Goal: Understand process/instructions: Learn how to perform a task or action

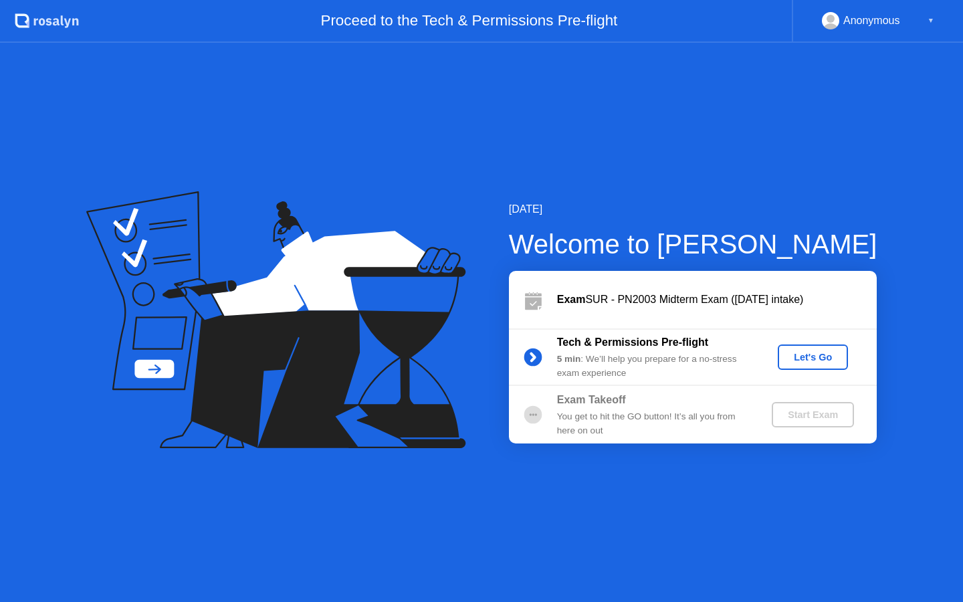
click at [812, 365] on button "Let's Go" at bounding box center [813, 357] width 70 height 25
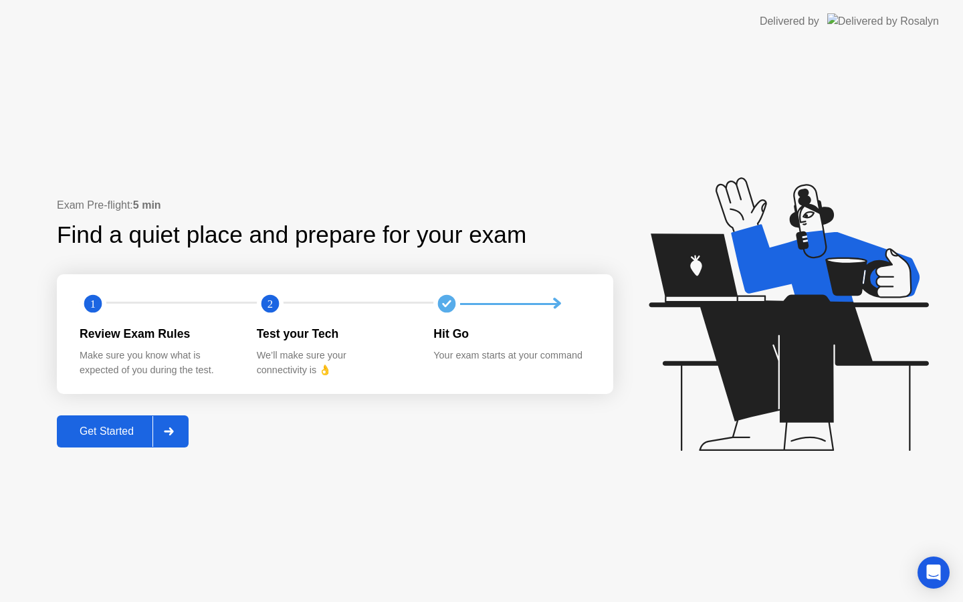
click at [169, 421] on div at bounding box center [169, 431] width 32 height 31
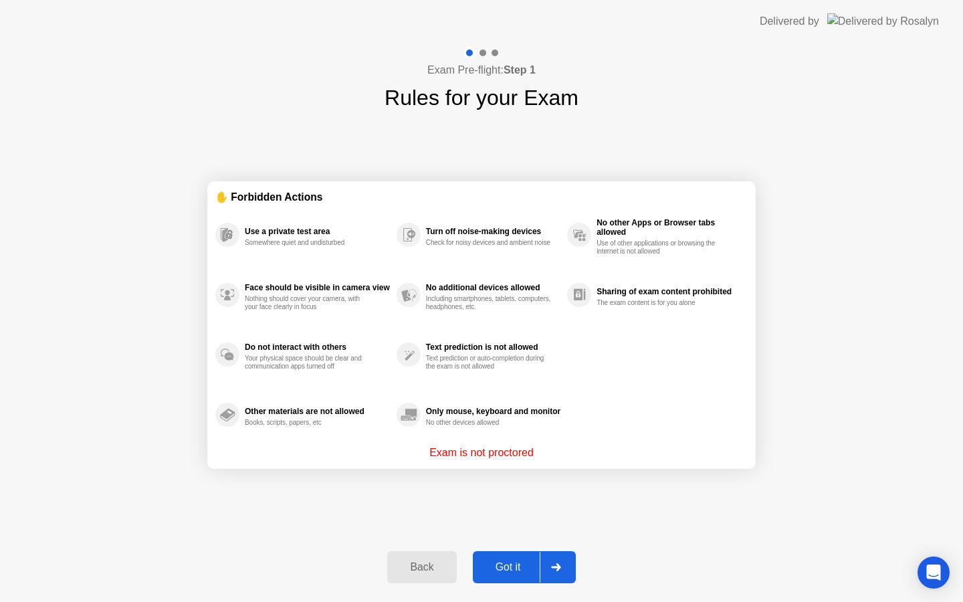
click at [548, 581] on div at bounding box center [556, 567] width 32 height 31
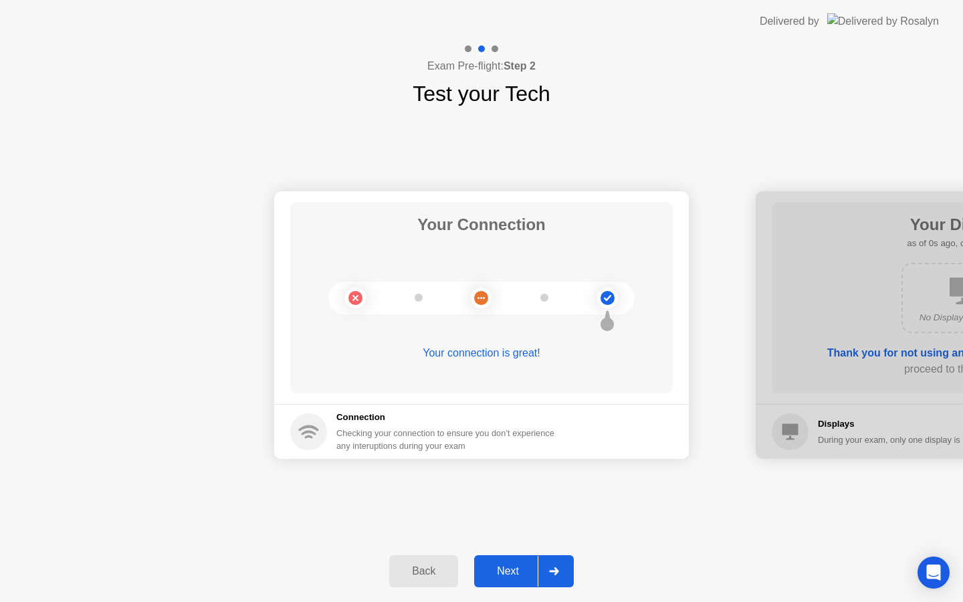
click at [550, 562] on div at bounding box center [554, 571] width 32 height 31
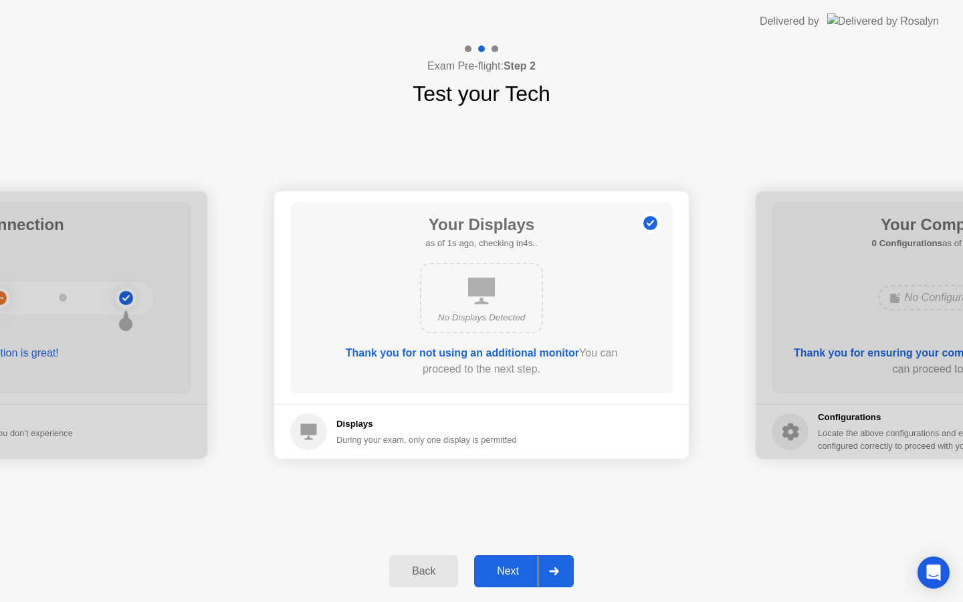
click at [550, 562] on div at bounding box center [554, 571] width 32 height 31
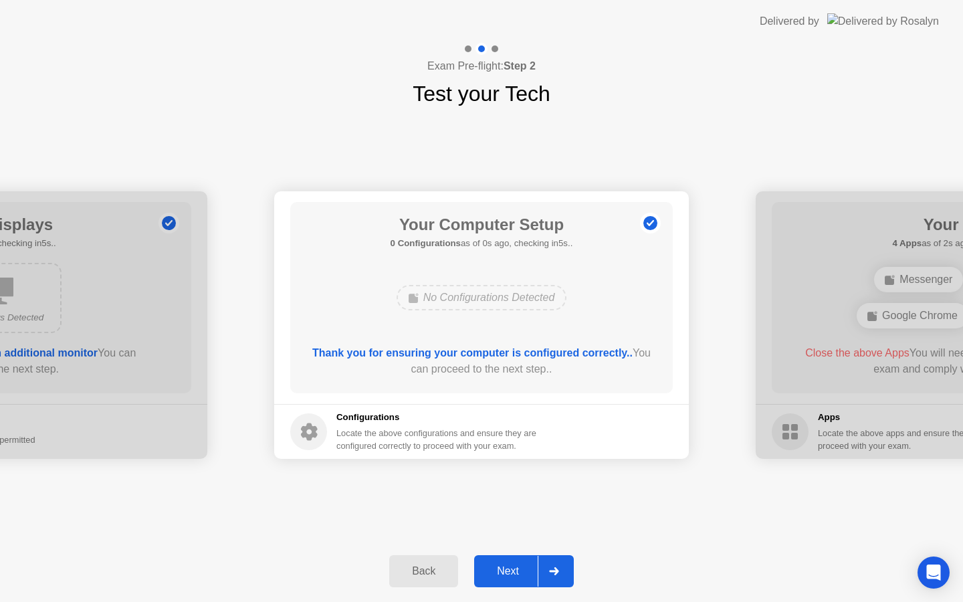
click at [550, 562] on div at bounding box center [554, 571] width 32 height 31
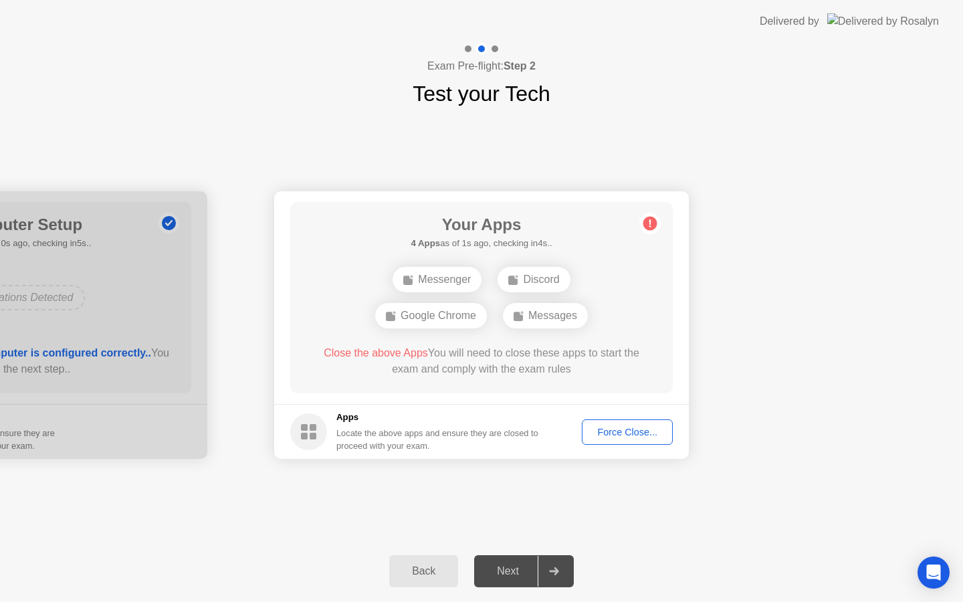
click at [638, 429] on div "Force Close..." at bounding box center [628, 432] width 82 height 11
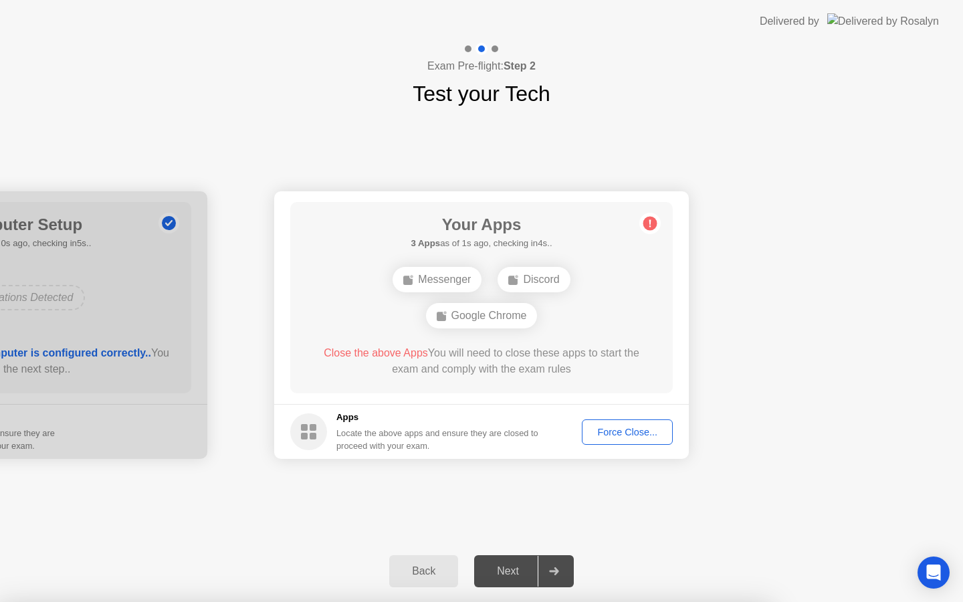
click at [623, 434] on div "Force Close..." at bounding box center [628, 432] width 82 height 11
click at [603, 428] on div "Force Close..." at bounding box center [628, 432] width 82 height 11
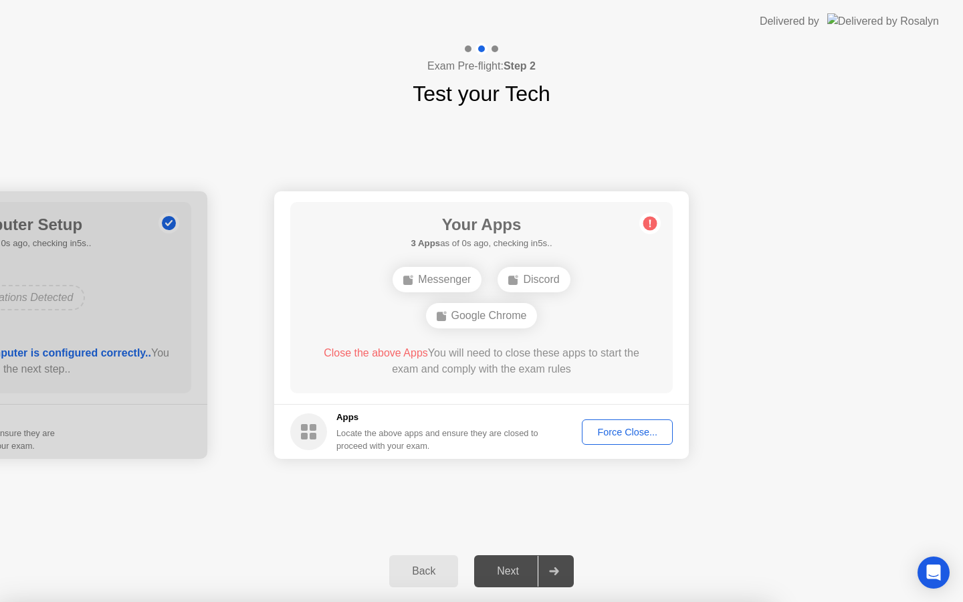
click at [422, 557] on button "Back" at bounding box center [423, 571] width 69 height 32
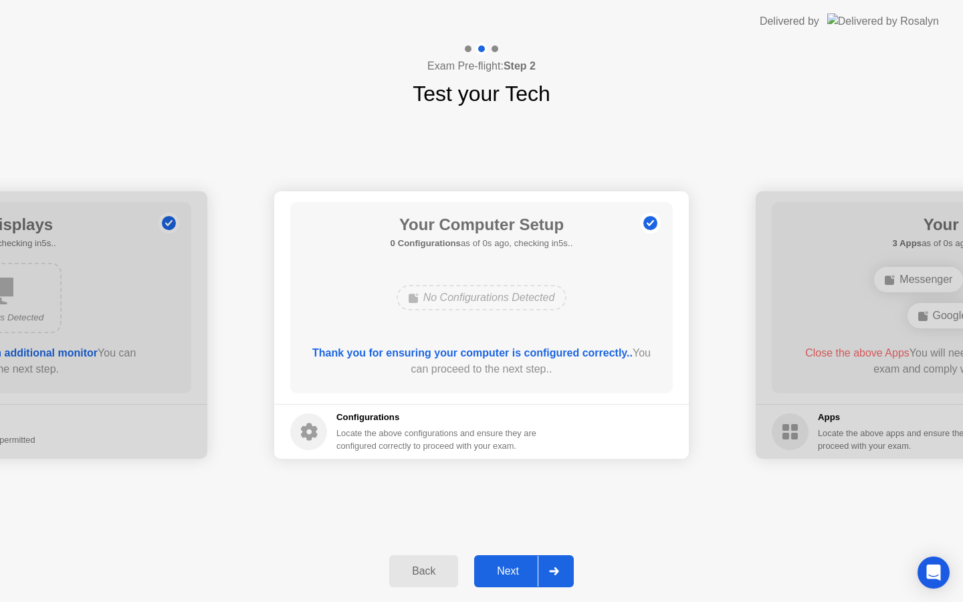
click at [422, 557] on button "Back" at bounding box center [423, 571] width 69 height 32
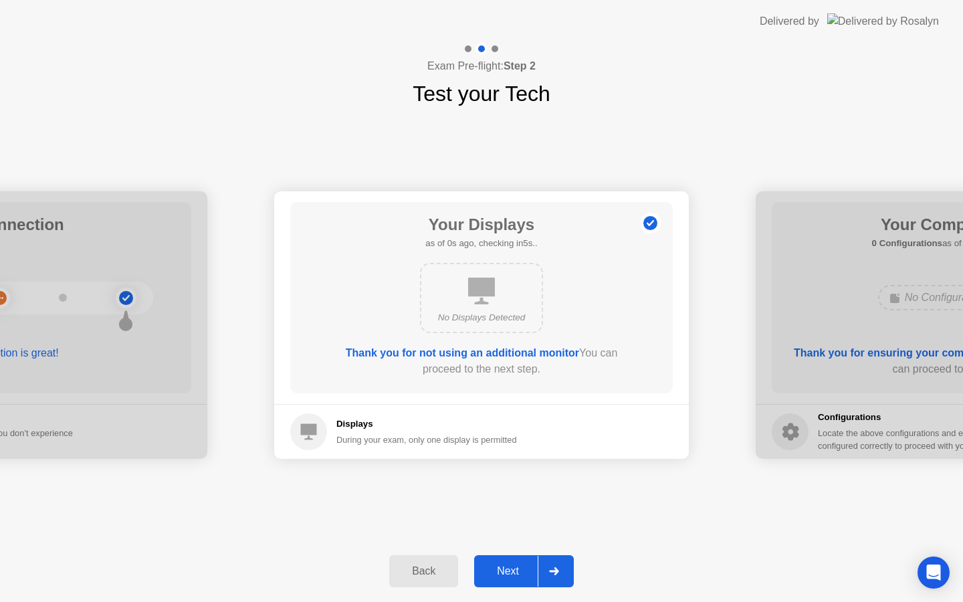
click at [422, 557] on button "Back" at bounding box center [423, 571] width 69 height 32
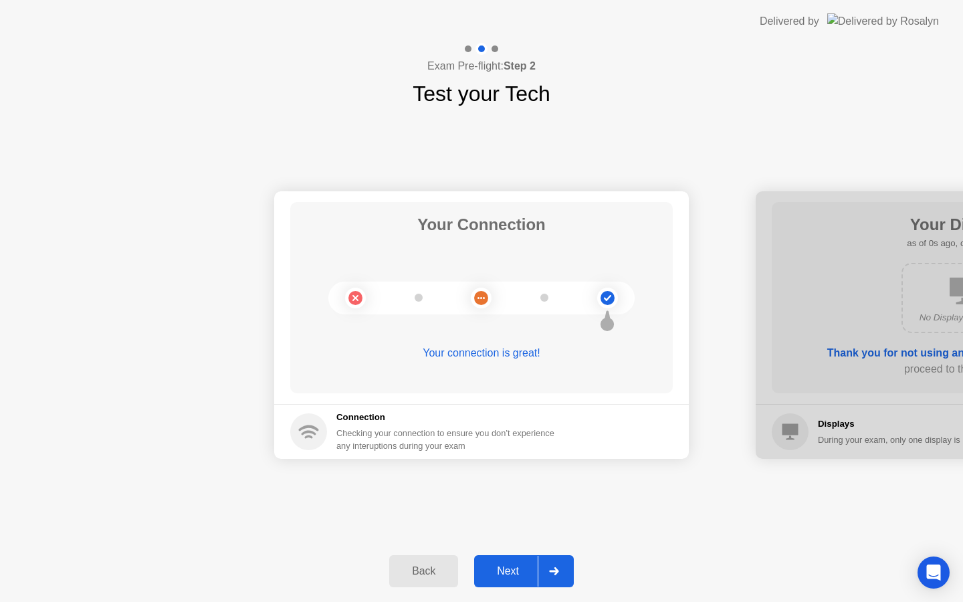
click at [422, 557] on button "Back" at bounding box center [423, 571] width 69 height 32
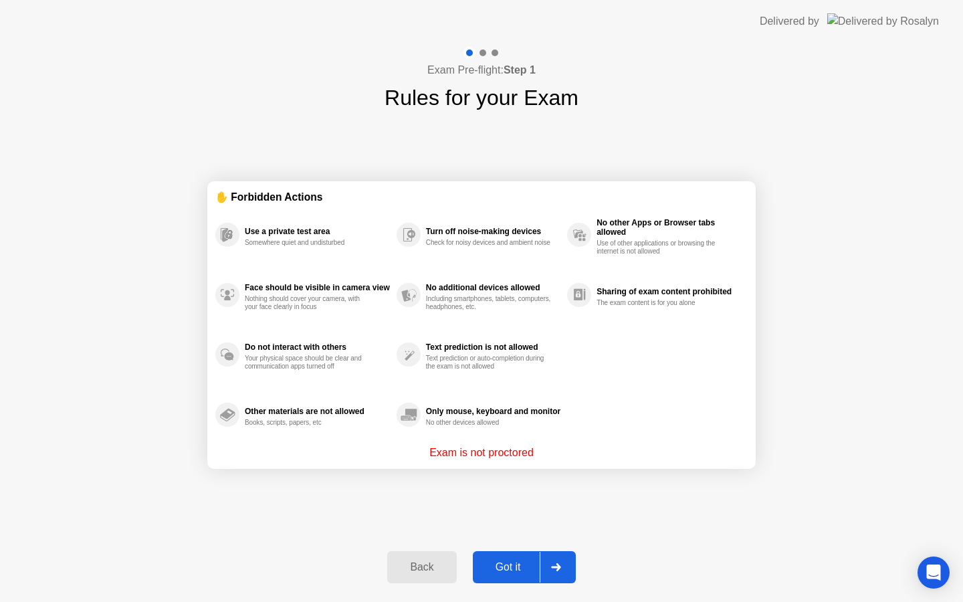
click at [434, 553] on button "Back" at bounding box center [421, 567] width 69 height 32
